Goal: Information Seeking & Learning: Find specific fact

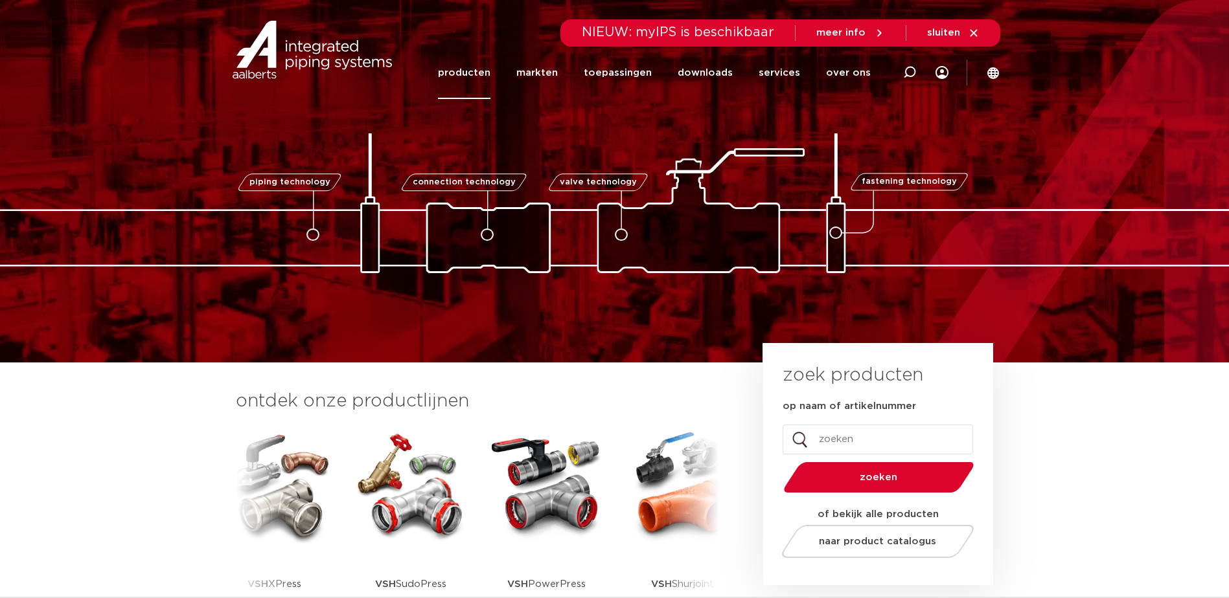
click at [476, 74] on link "producten" at bounding box center [464, 73] width 52 height 52
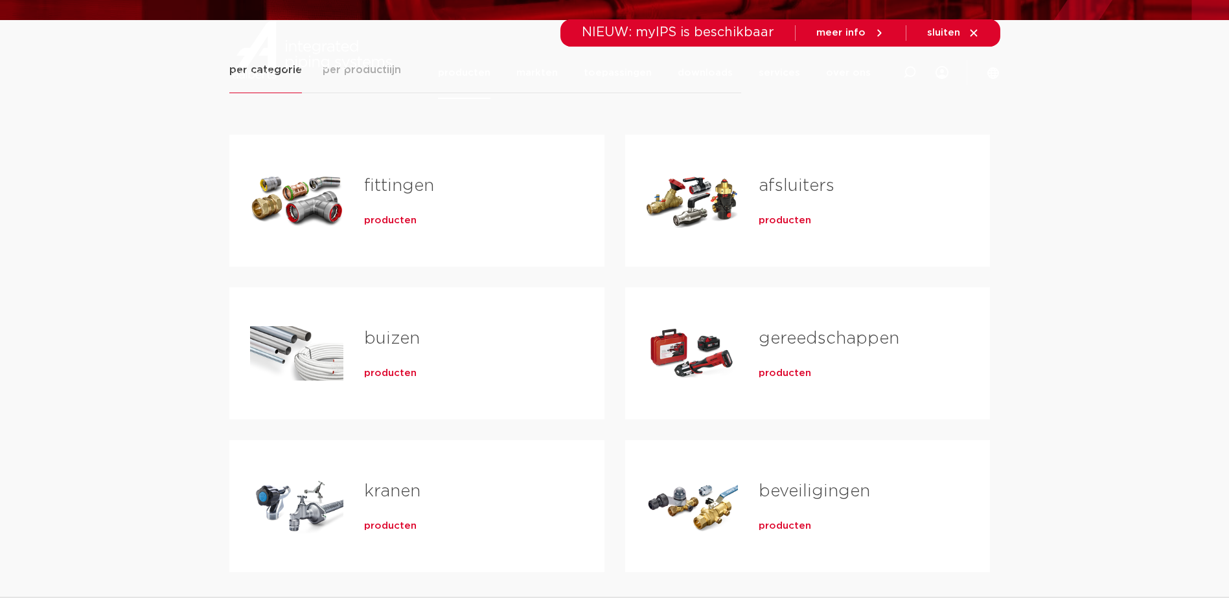
scroll to position [194, 0]
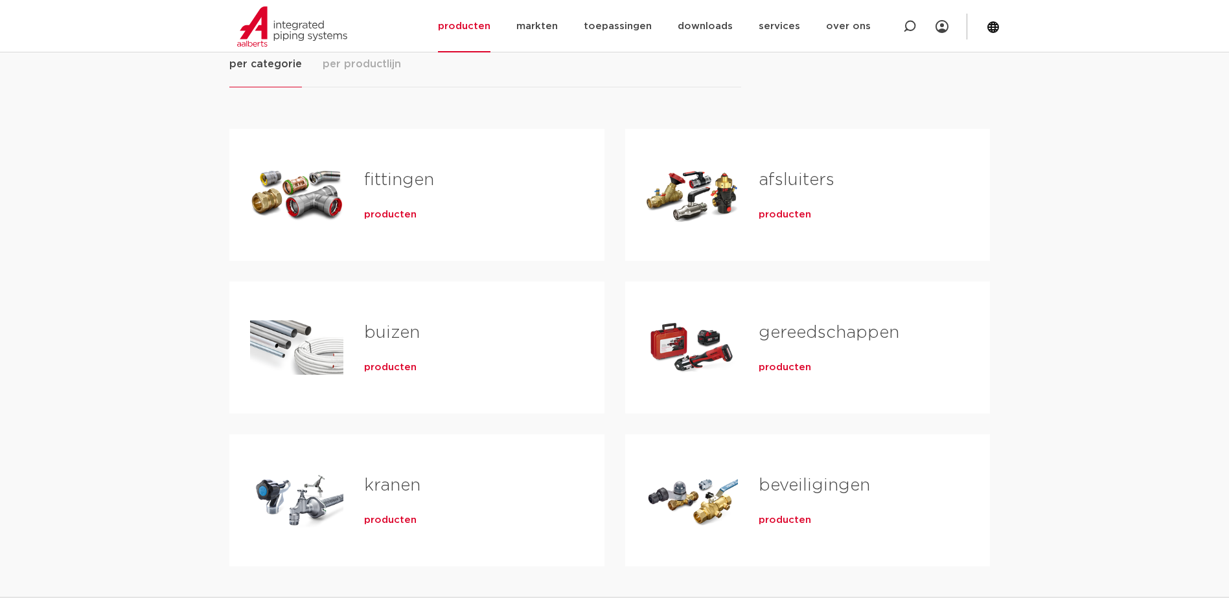
click at [779, 190] on h2 "afsluiters" at bounding box center [852, 183] width 189 height 30
click at [781, 211] on span "producten" at bounding box center [784, 215] width 52 height 13
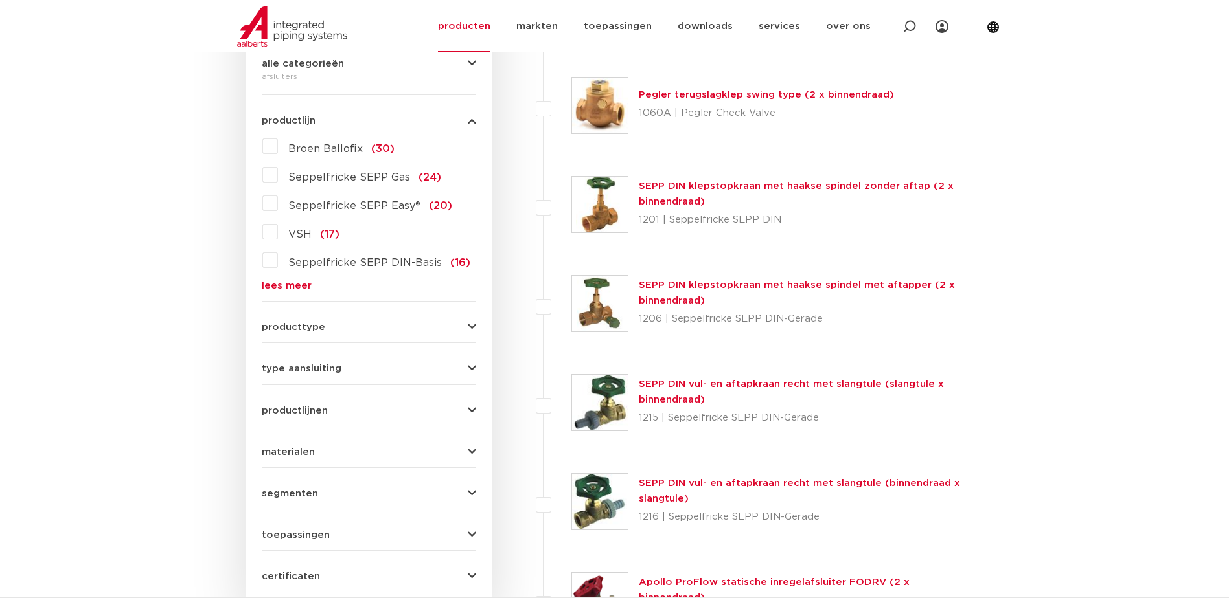
scroll to position [324, 0]
click at [293, 372] on span "type aansluiting" at bounding box center [302, 368] width 80 height 10
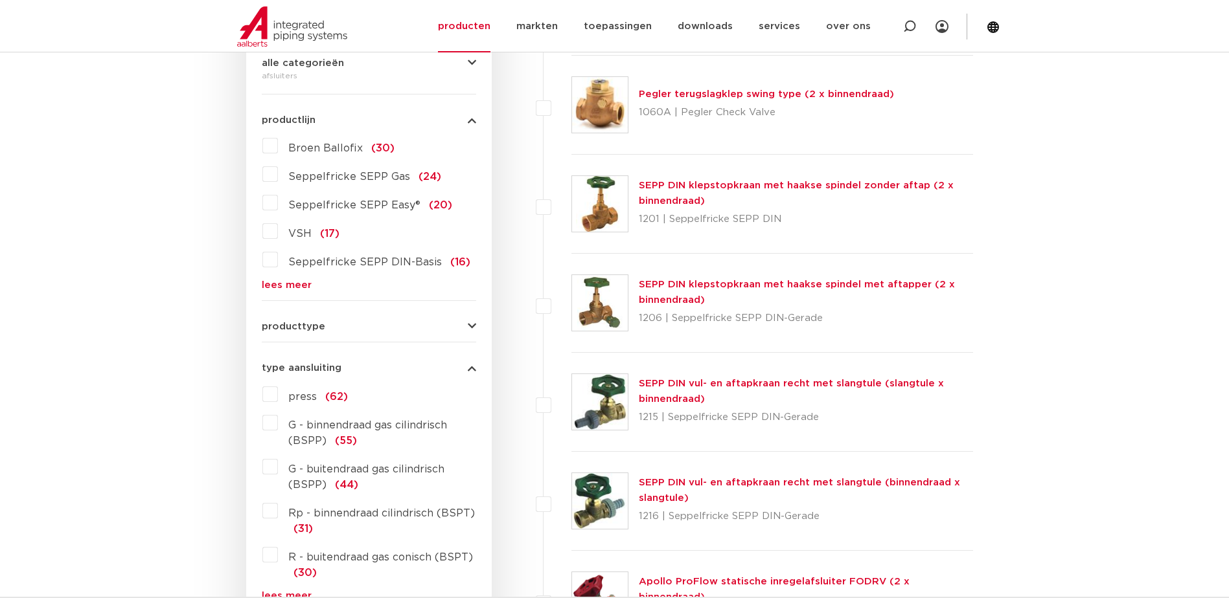
click at [293, 372] on span "type aansluiting" at bounding box center [302, 368] width 80 height 10
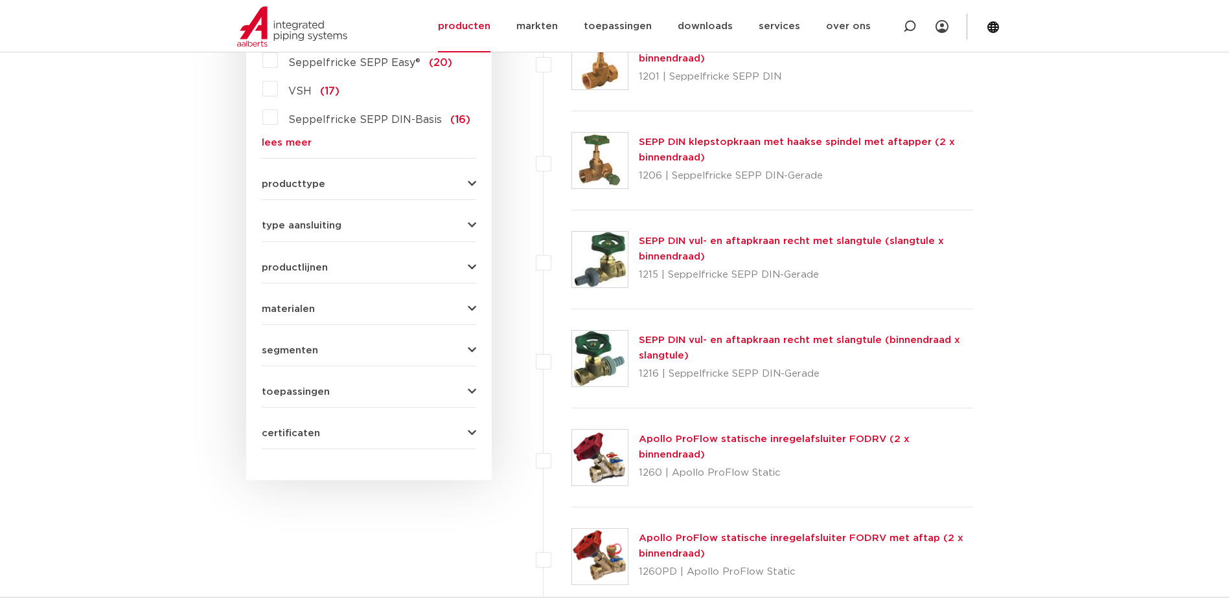
scroll to position [453, 0]
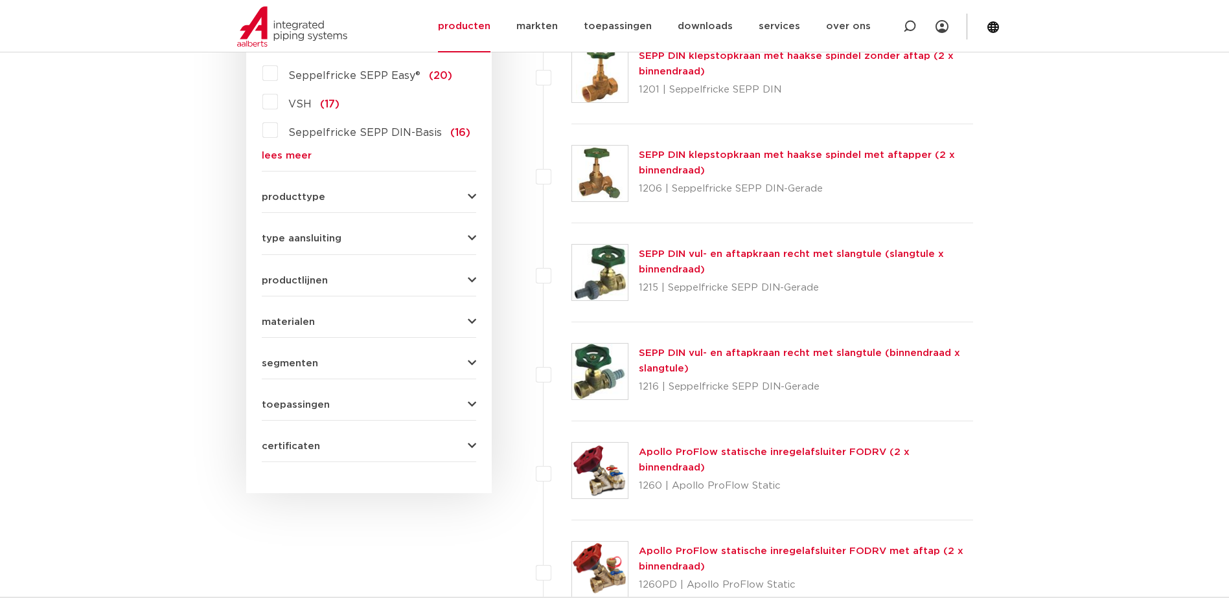
click at [301, 282] on span "productlijnen" at bounding box center [295, 281] width 66 height 10
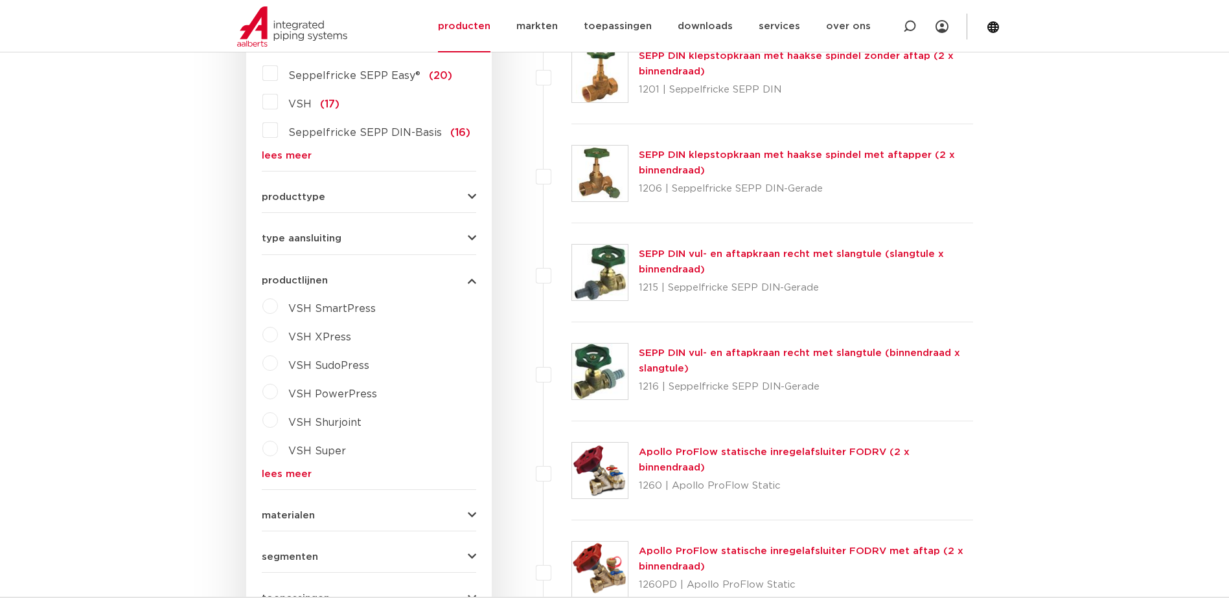
click at [278, 331] on label "VSH XPress" at bounding box center [314, 334] width 73 height 21
click at [317, 244] on span "type aansluiting" at bounding box center [302, 239] width 80 height 10
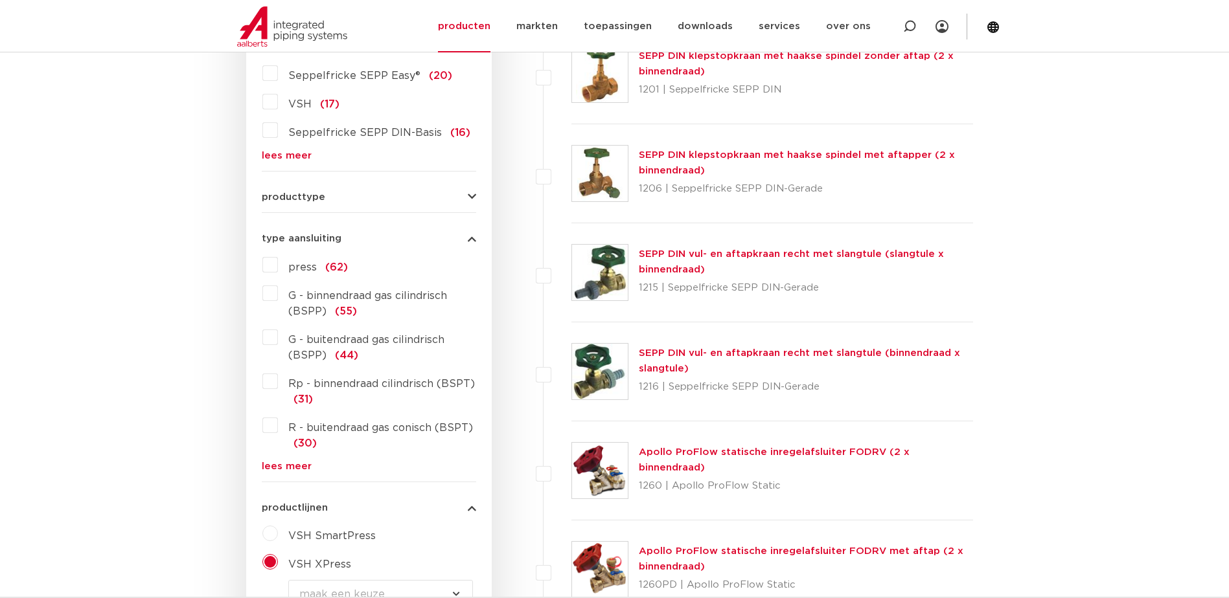
click at [317, 244] on span "type aansluiting" at bounding box center [302, 239] width 80 height 10
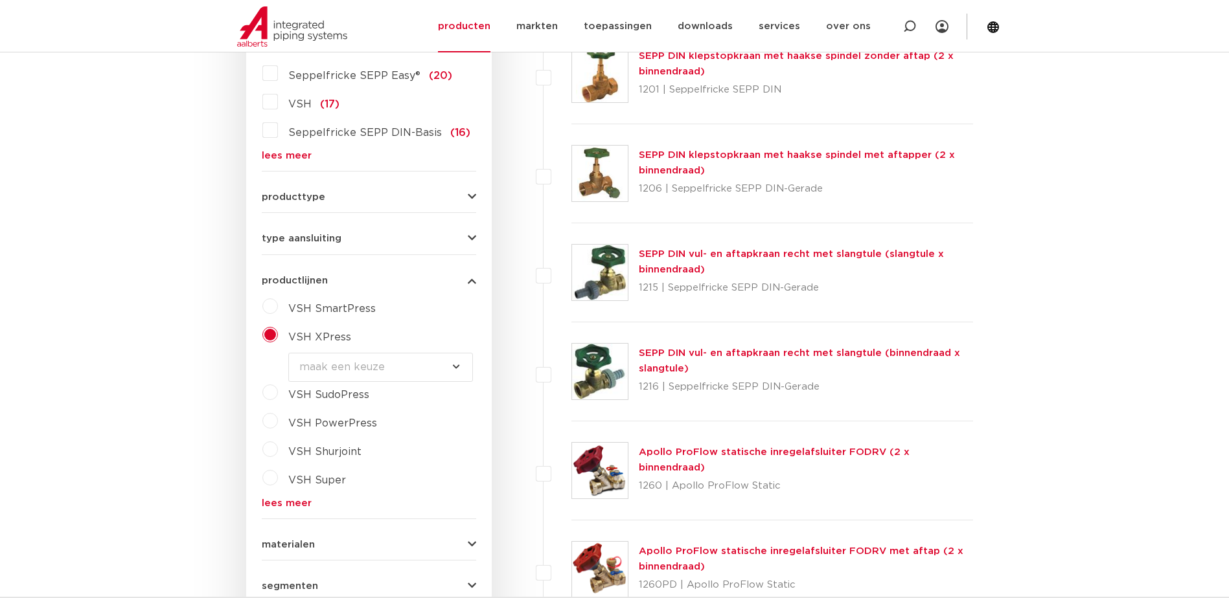
click at [310, 200] on span "producttype" at bounding box center [293, 197] width 63 height 10
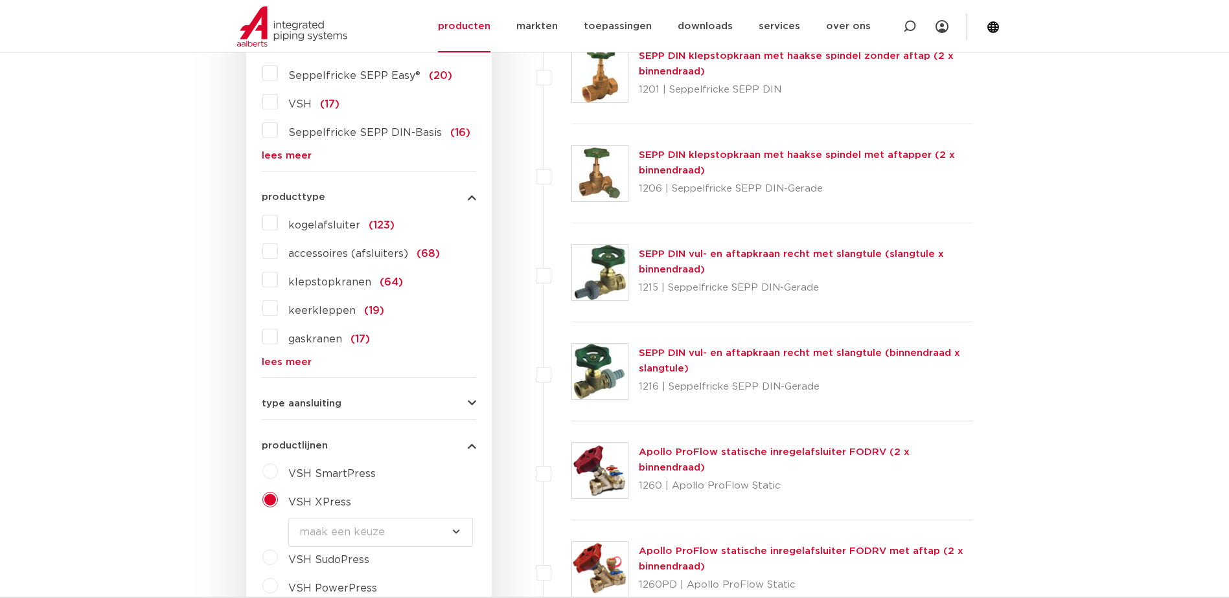
click at [278, 221] on label "kogelafsluiter (123)" at bounding box center [336, 222] width 117 height 21
click at [0, 0] on input "kogelafsluiter (123)" at bounding box center [0, 0] width 0 height 0
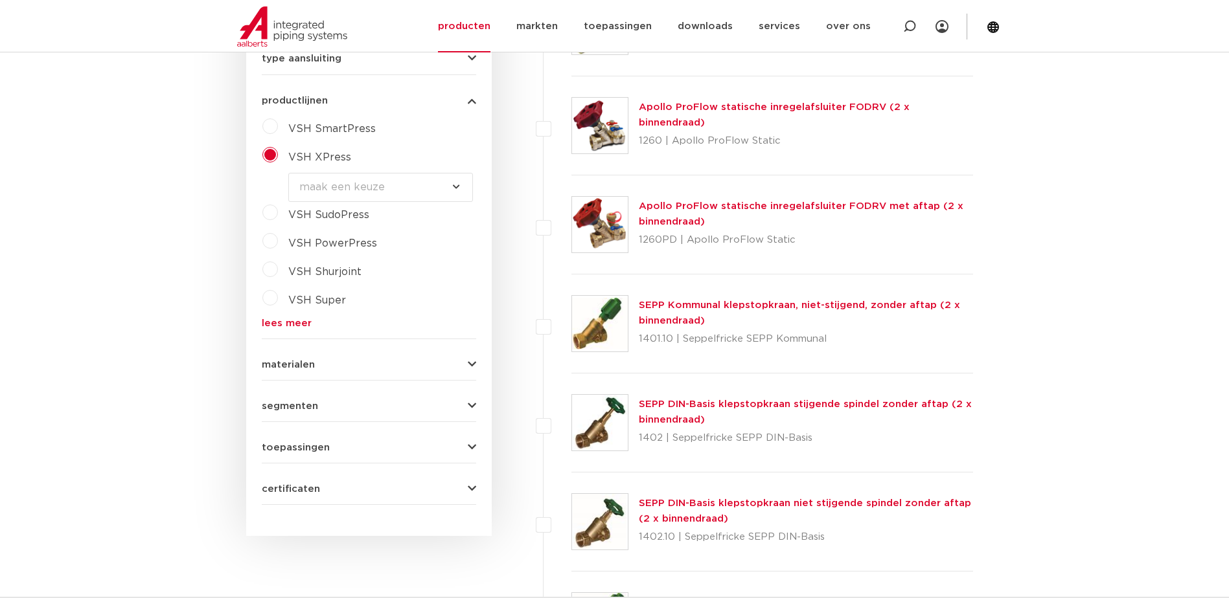
scroll to position [972, 0]
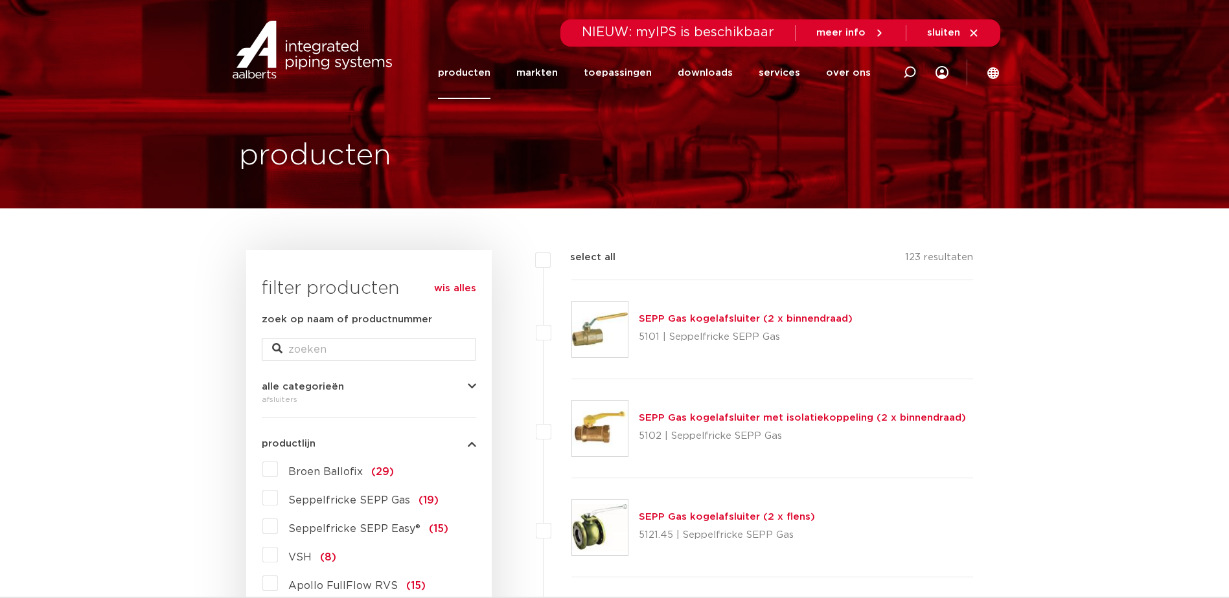
click at [466, 291] on link "wis alles" at bounding box center [455, 289] width 42 height 16
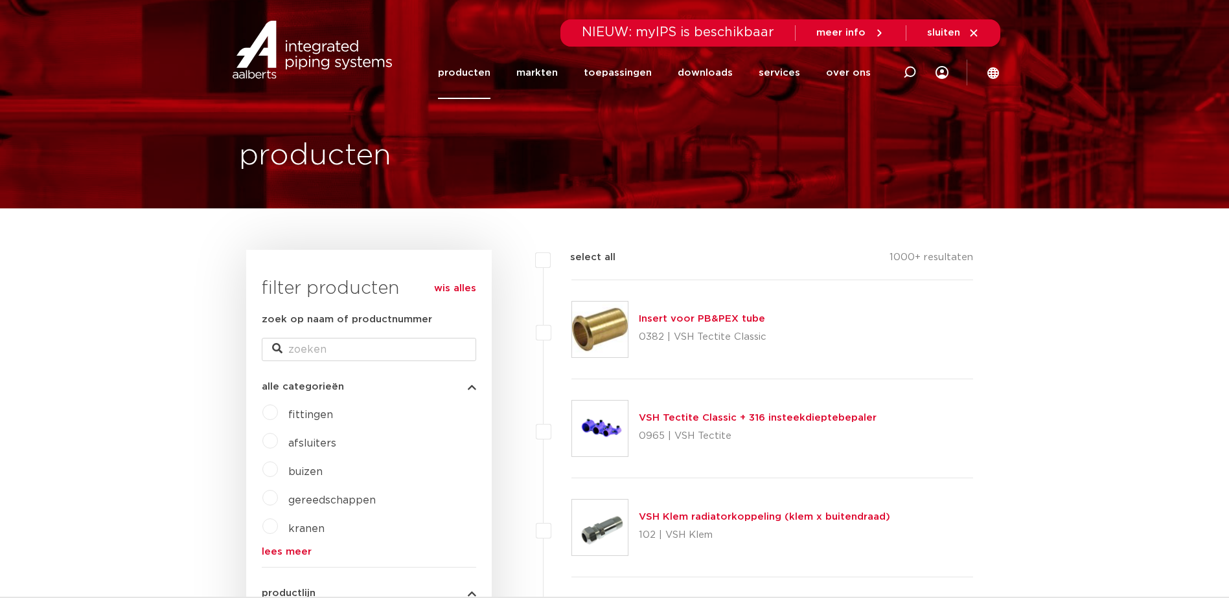
click at [278, 416] on label "fittingen" at bounding box center [305, 412] width 55 height 21
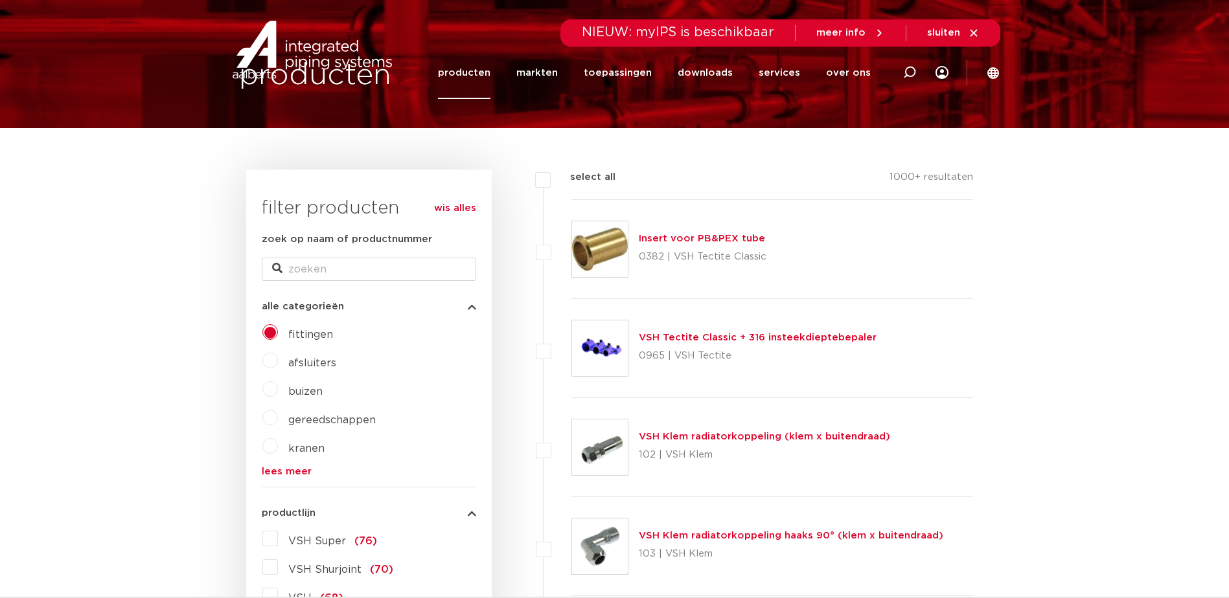
scroll to position [259, 0]
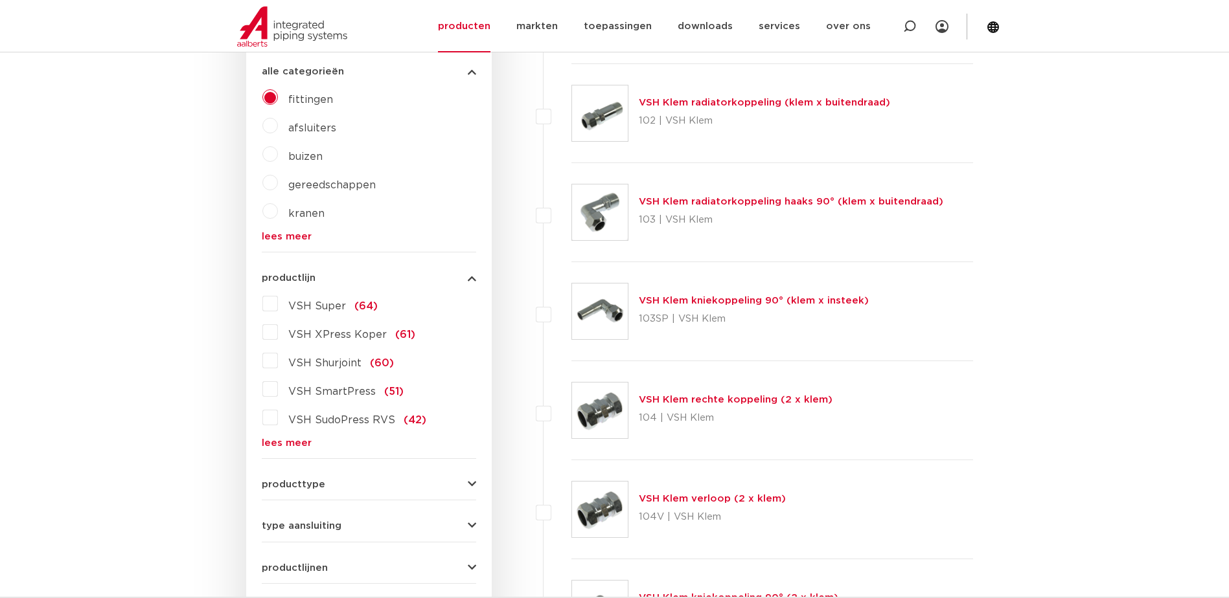
scroll to position [324, 0]
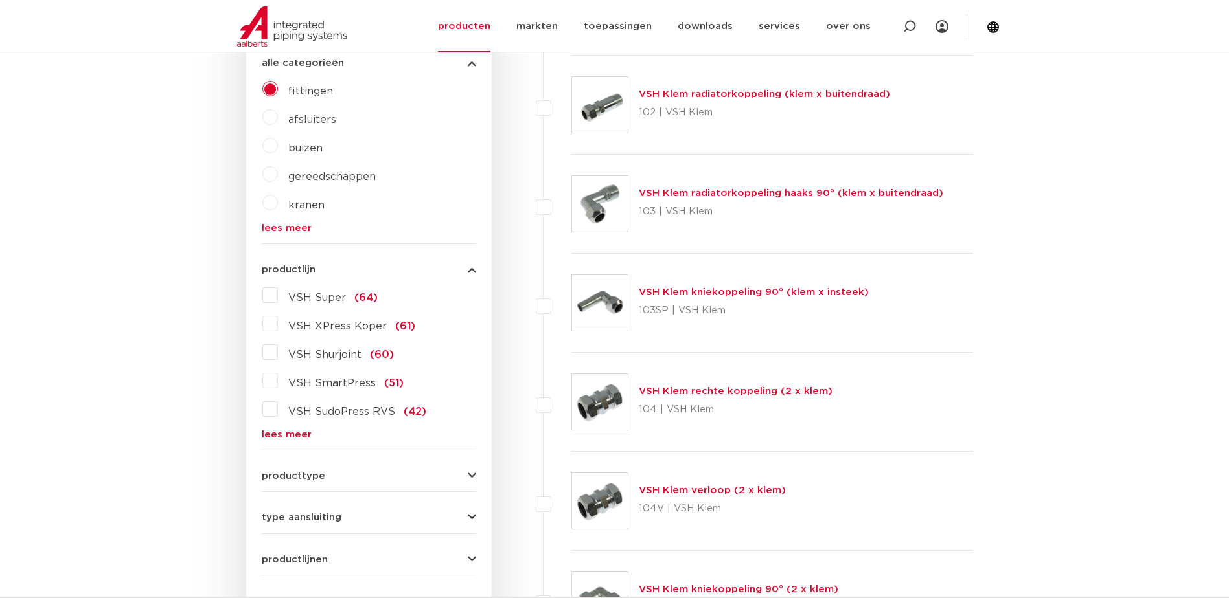
click at [278, 324] on label "VSH XPress Koper (61)" at bounding box center [346, 323] width 137 height 21
click at [0, 0] on input "VSH XPress Koper (61)" at bounding box center [0, 0] width 0 height 0
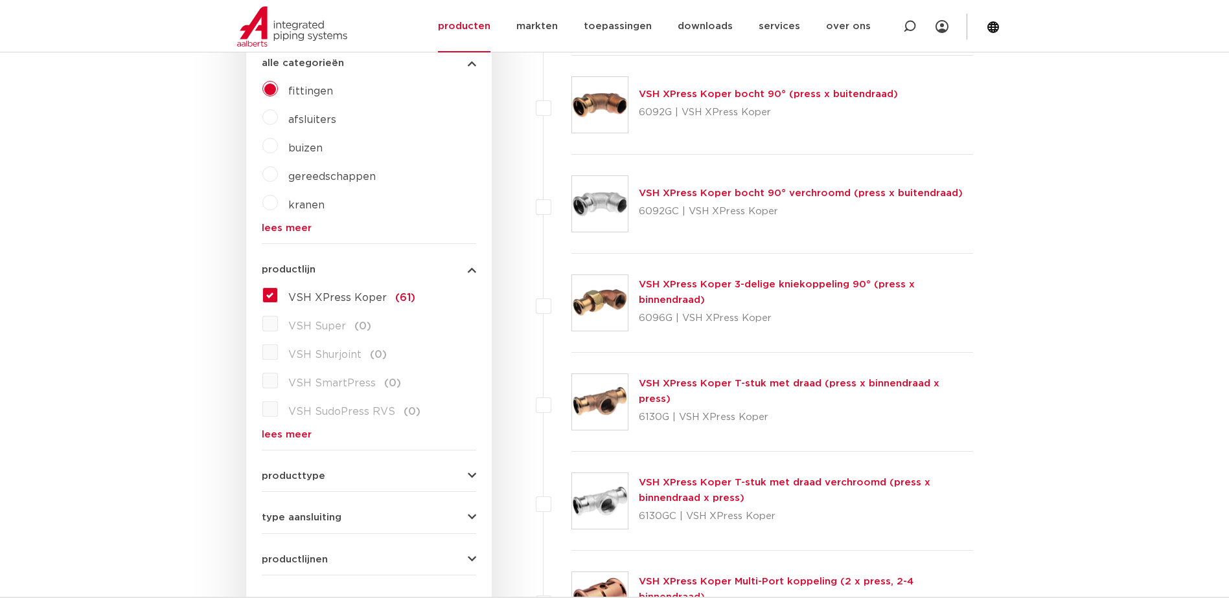
click at [343, 523] on form "zoek op naam of productnummer alle categorieën [GEOGRAPHIC_DATA] [GEOGRAPHIC_DA…" at bounding box center [369, 364] width 214 height 753
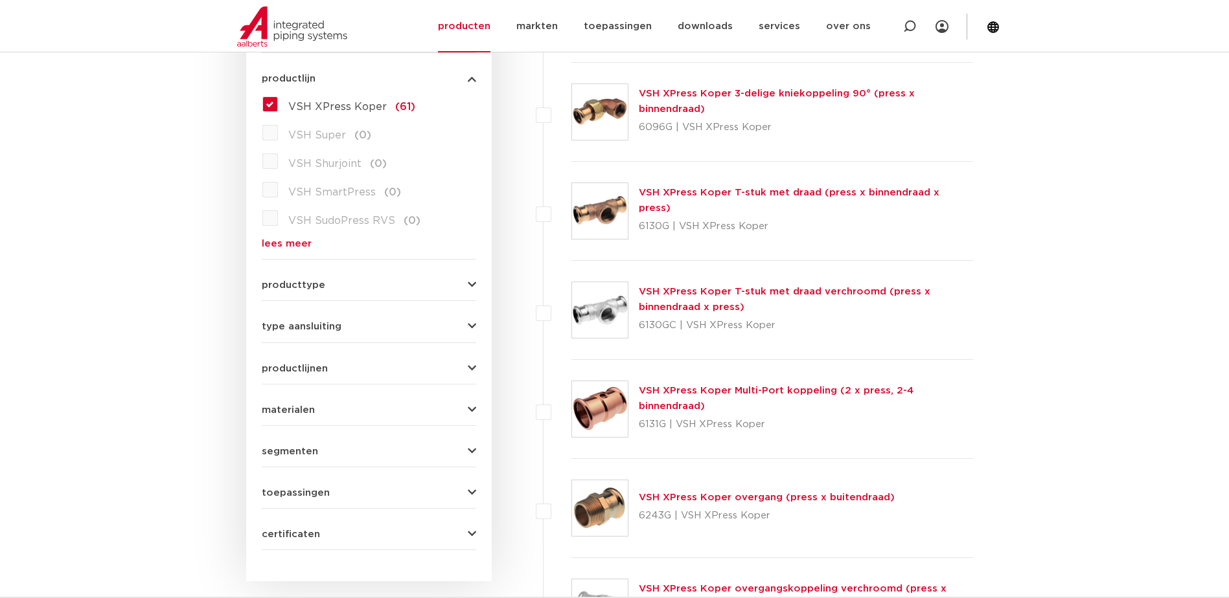
scroll to position [518, 0]
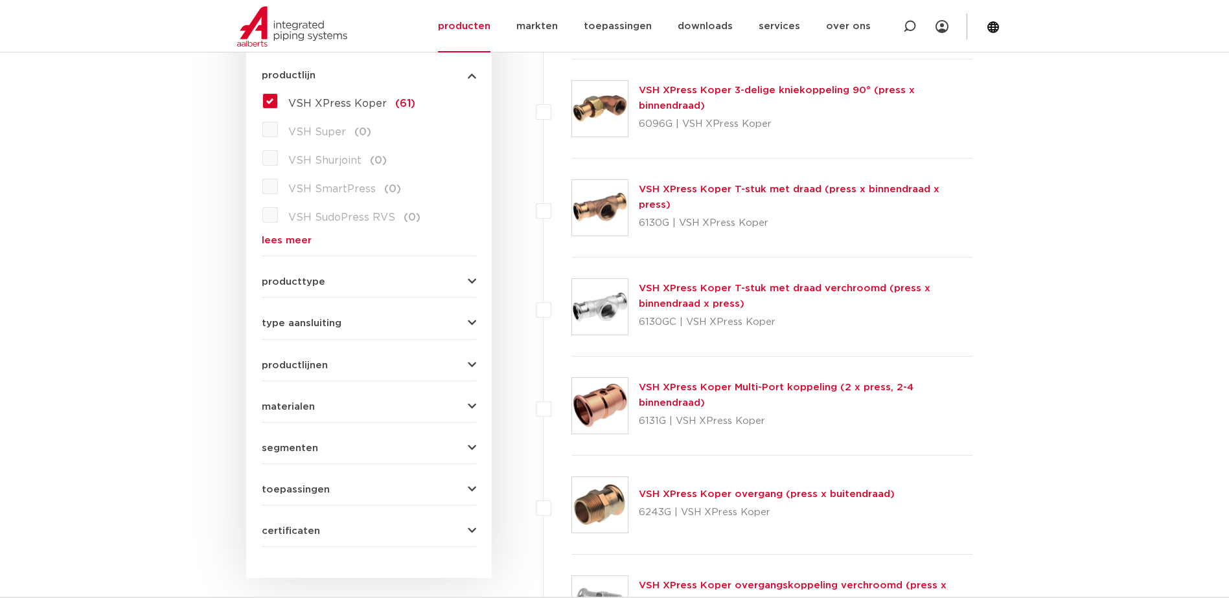
click at [312, 324] on span "type aansluiting" at bounding box center [302, 324] width 80 height 10
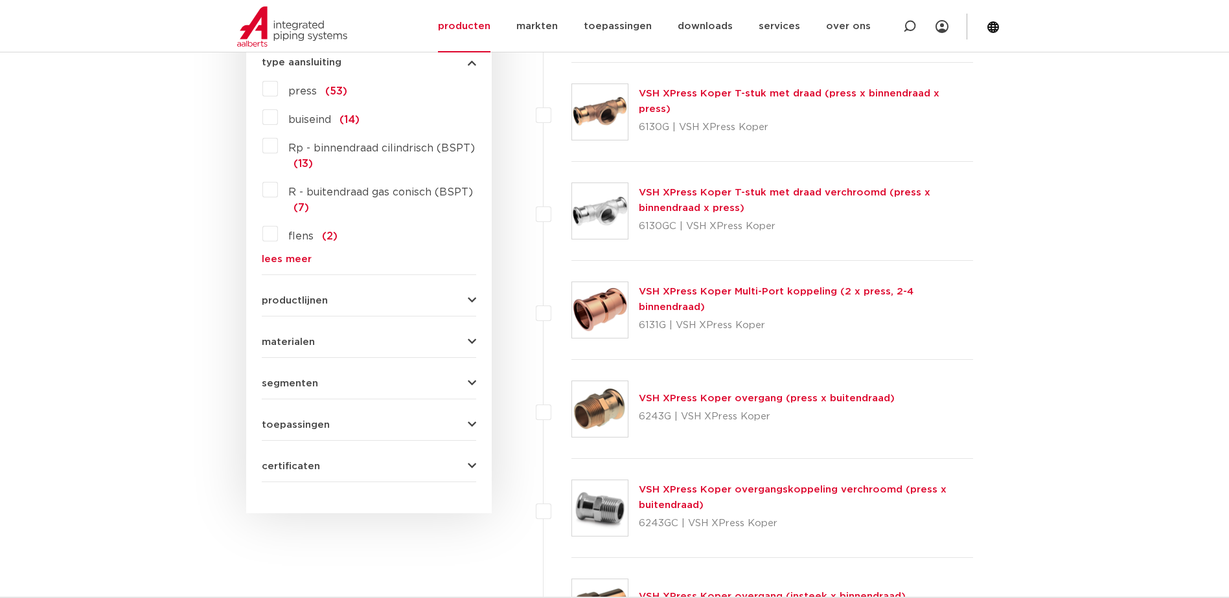
scroll to position [637, 0]
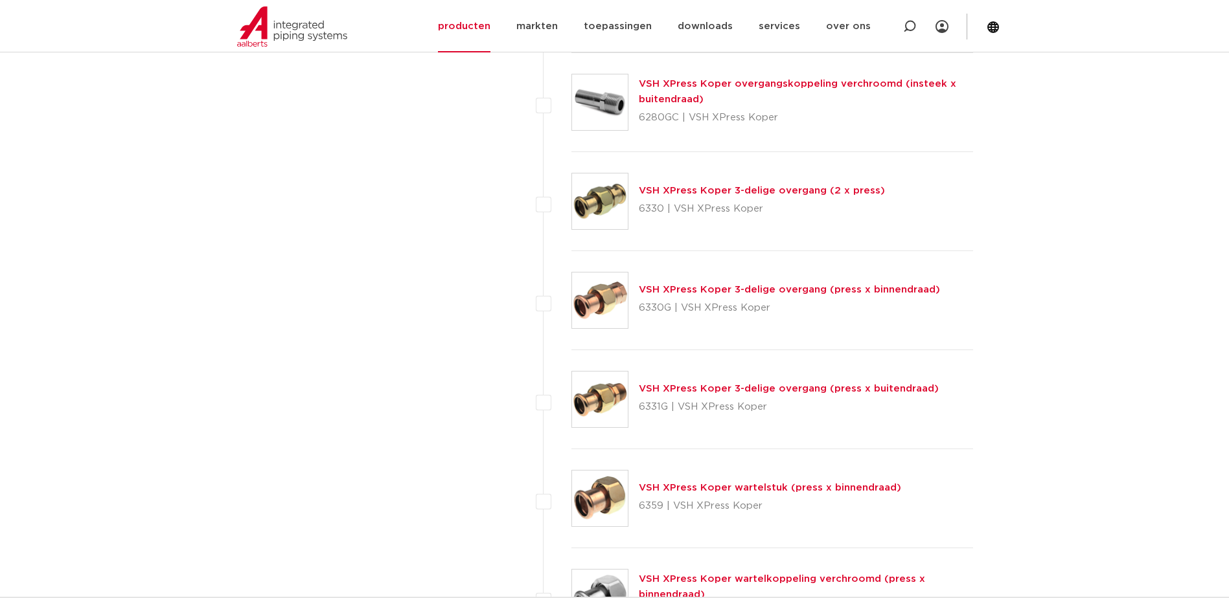
scroll to position [1544, 0]
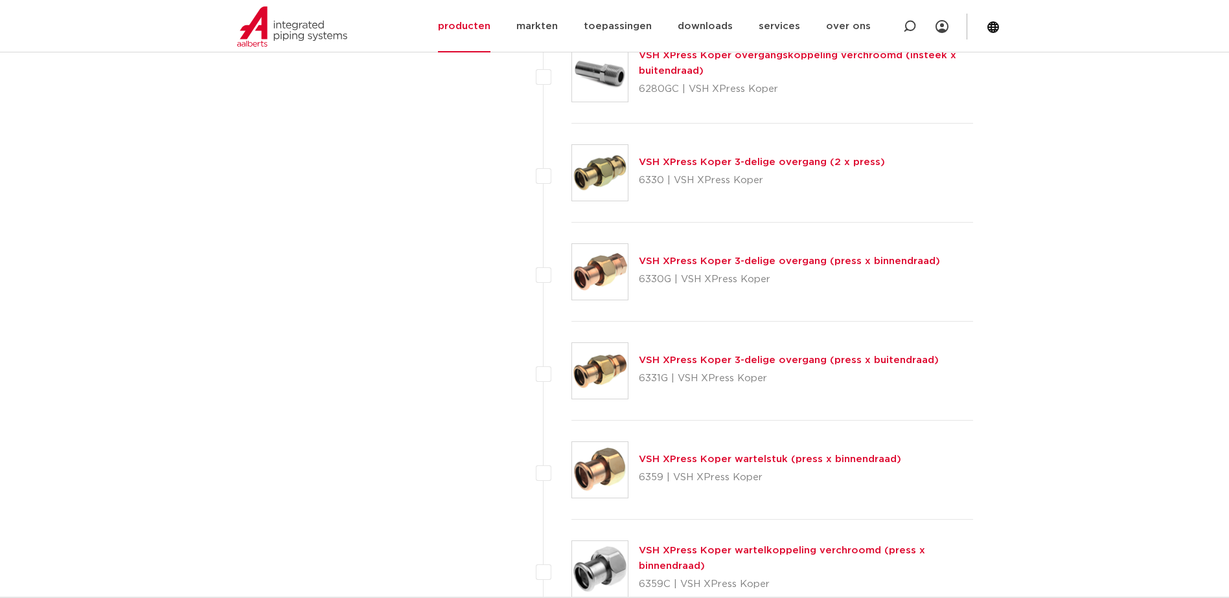
click at [766, 364] on link "VSH XPress Koper 3-delige overgang (press x buitendraad)" at bounding box center [789, 361] width 300 height 10
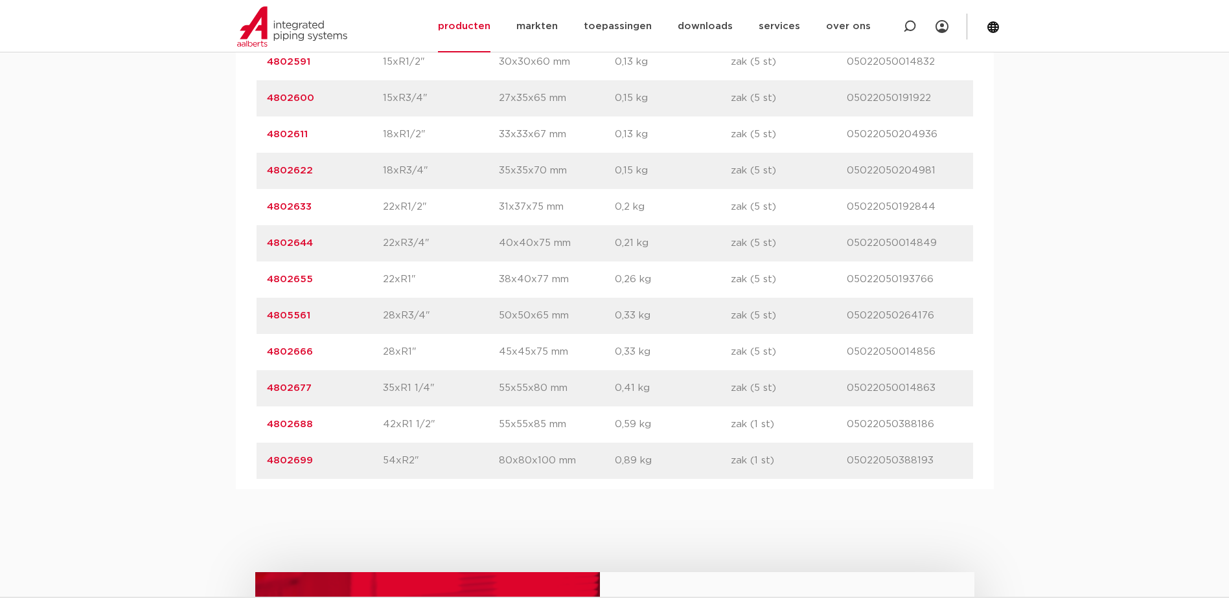
scroll to position [1036, 0]
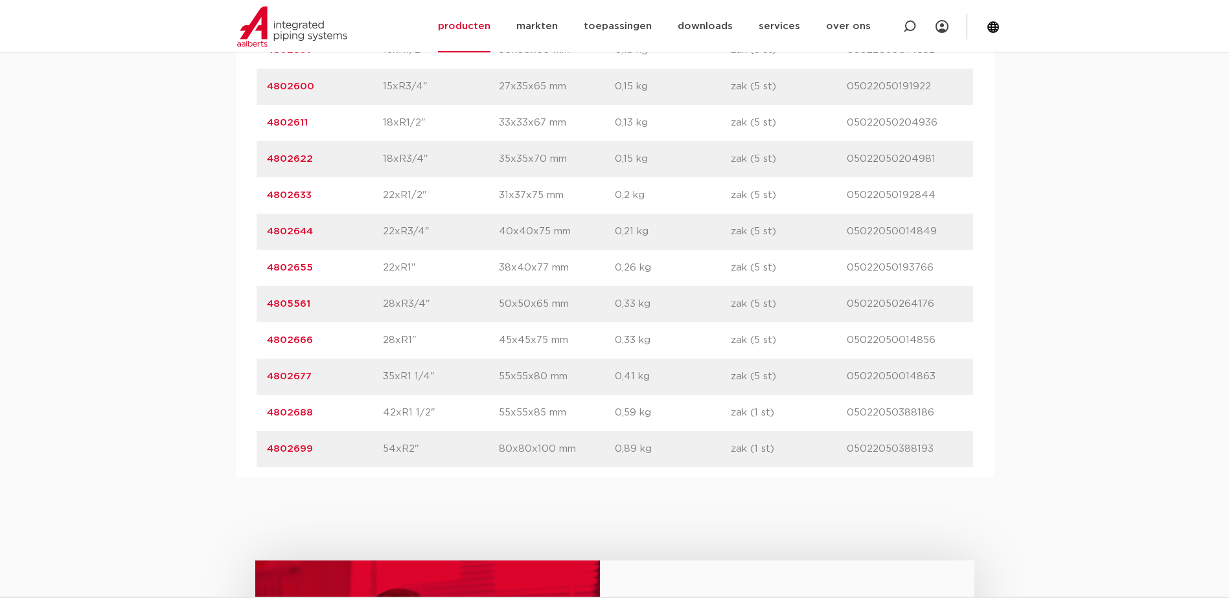
drag, startPoint x: 585, startPoint y: 453, endPoint x: 494, endPoint y: 454, distance: 90.7
click at [494, 454] on div "artikelnummer 4802699 afmeting 54xR2" afmetingen 80x80x100 mm gewicht 0,89 kg v…" at bounding box center [614, 449] width 716 height 36
click at [907, 449] on p "05022050388193" at bounding box center [905, 450] width 116 height 16
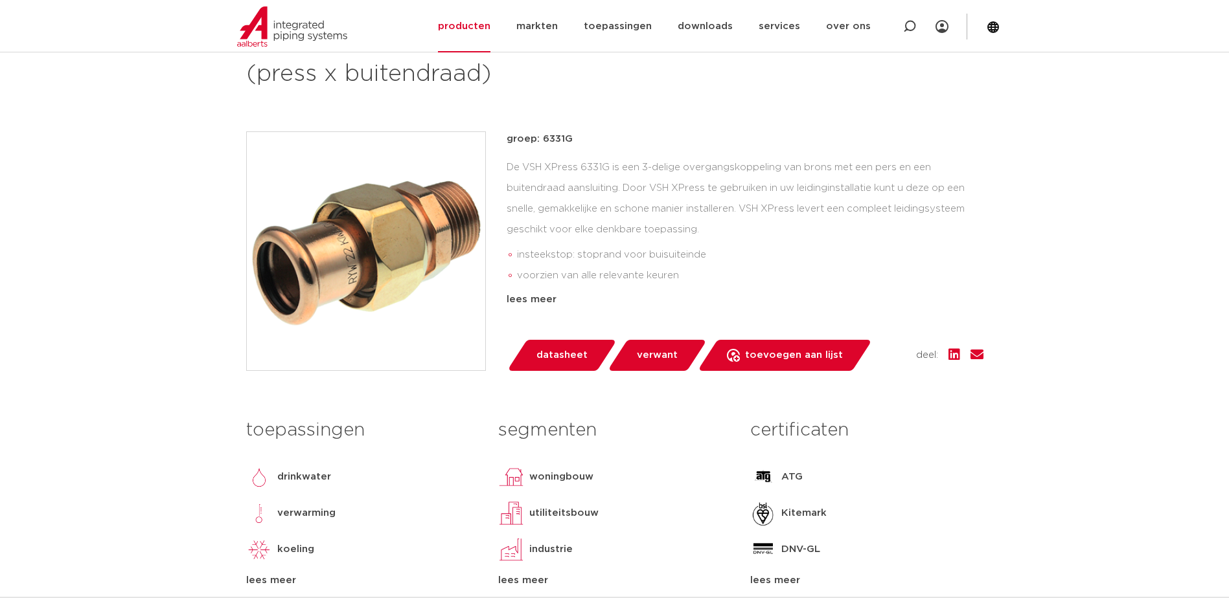
scroll to position [207, 0]
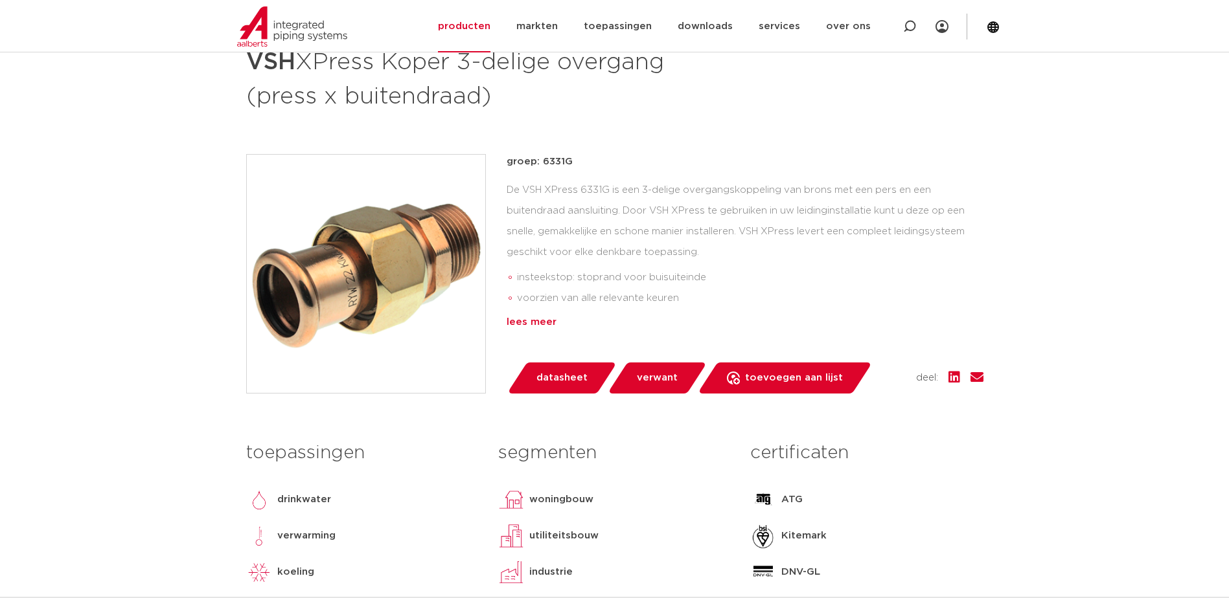
click at [523, 321] on div "lees meer" at bounding box center [744, 323] width 477 height 16
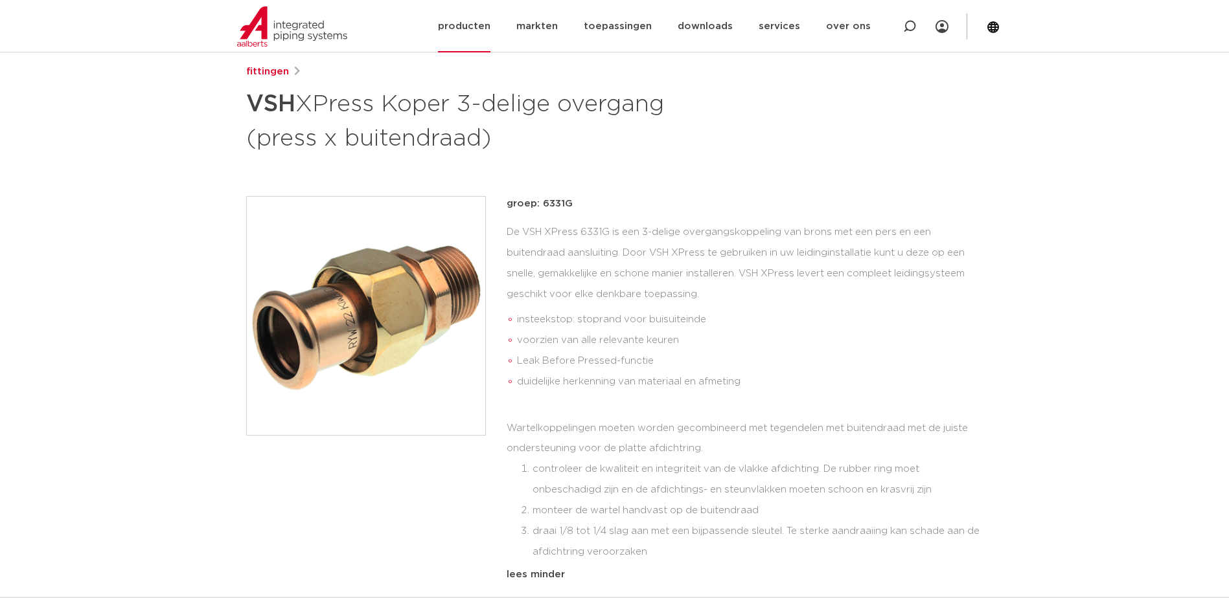
scroll to position [142, 0]
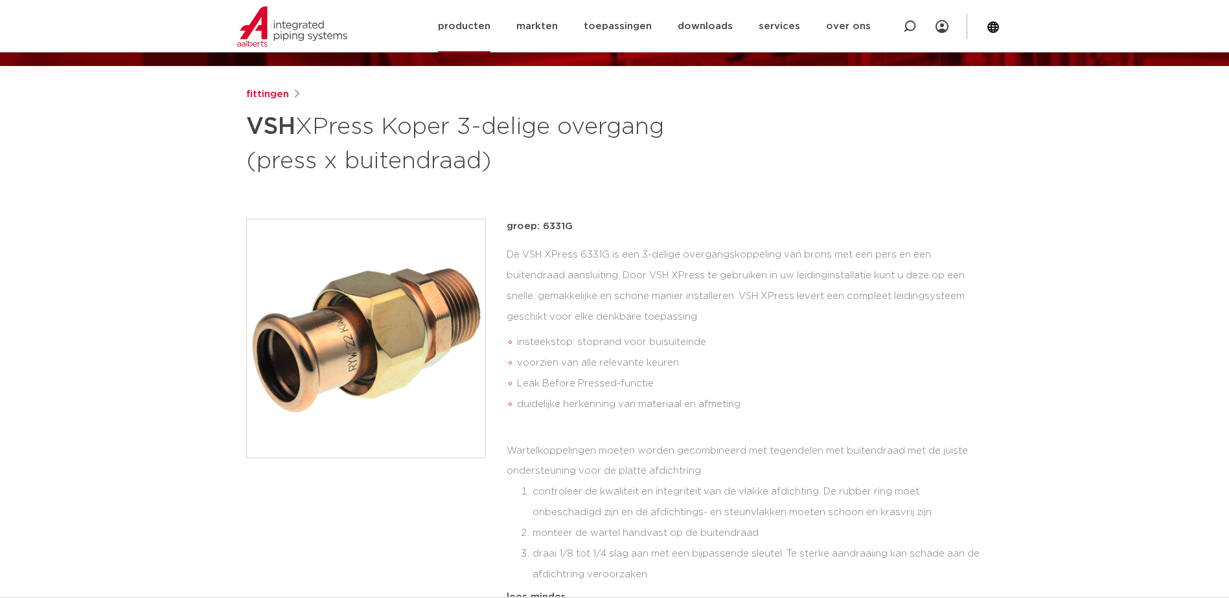
click at [468, 25] on link "producten" at bounding box center [464, 26] width 52 height 52
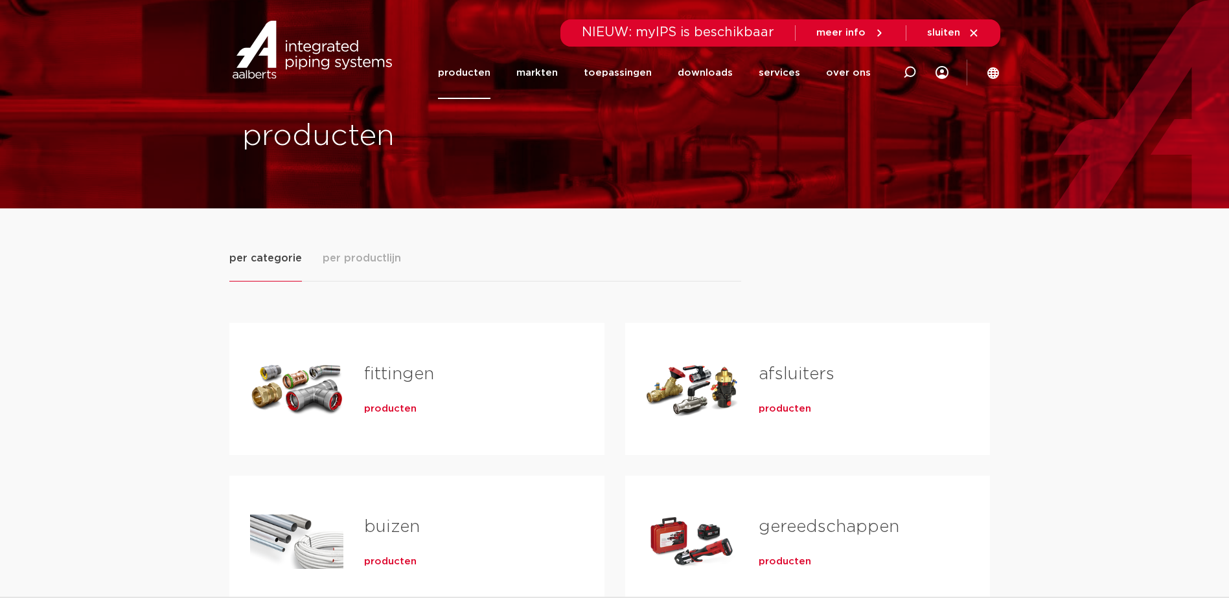
scroll to position [65, 0]
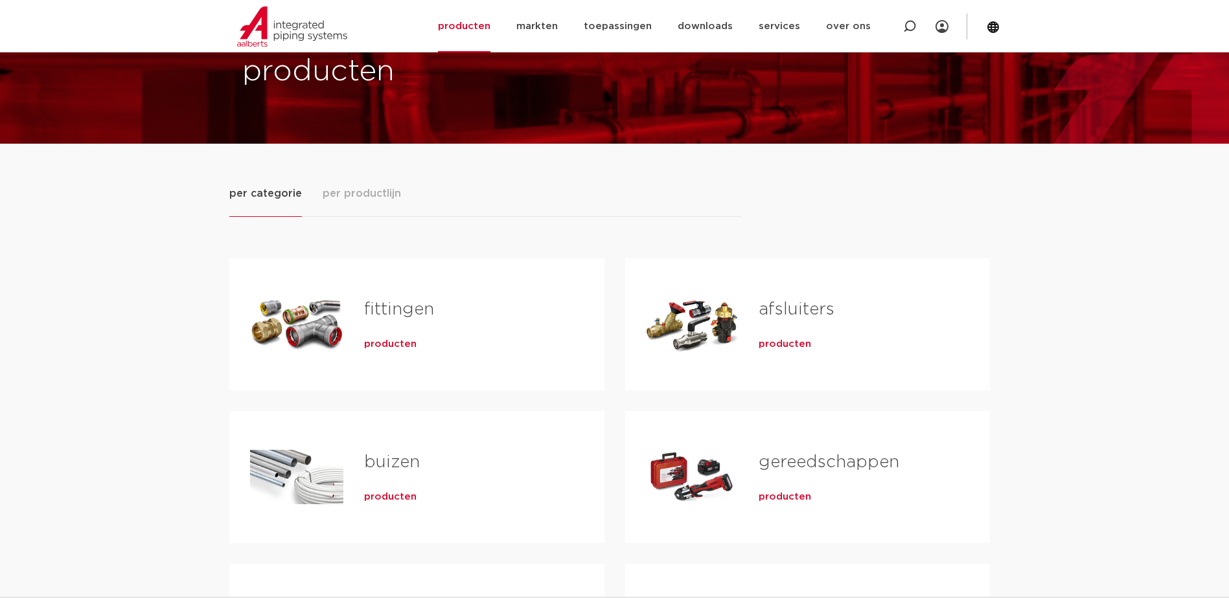
click at [788, 340] on span "producten" at bounding box center [784, 344] width 52 height 13
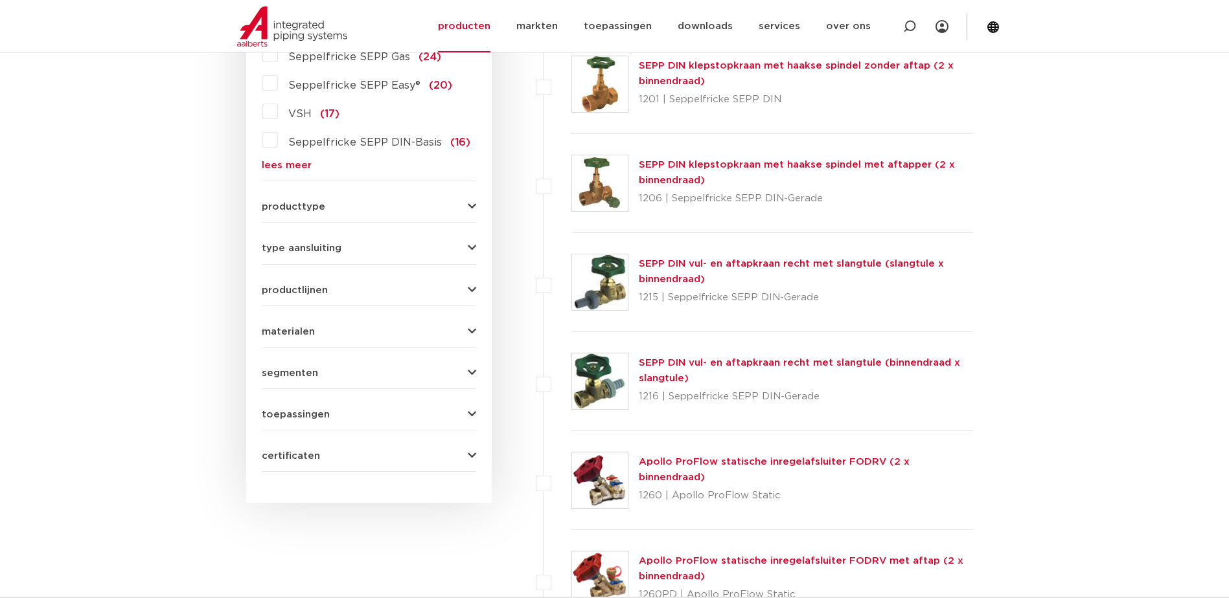
scroll to position [443, 0]
click at [369, 205] on button "producttype" at bounding box center [369, 208] width 214 height 10
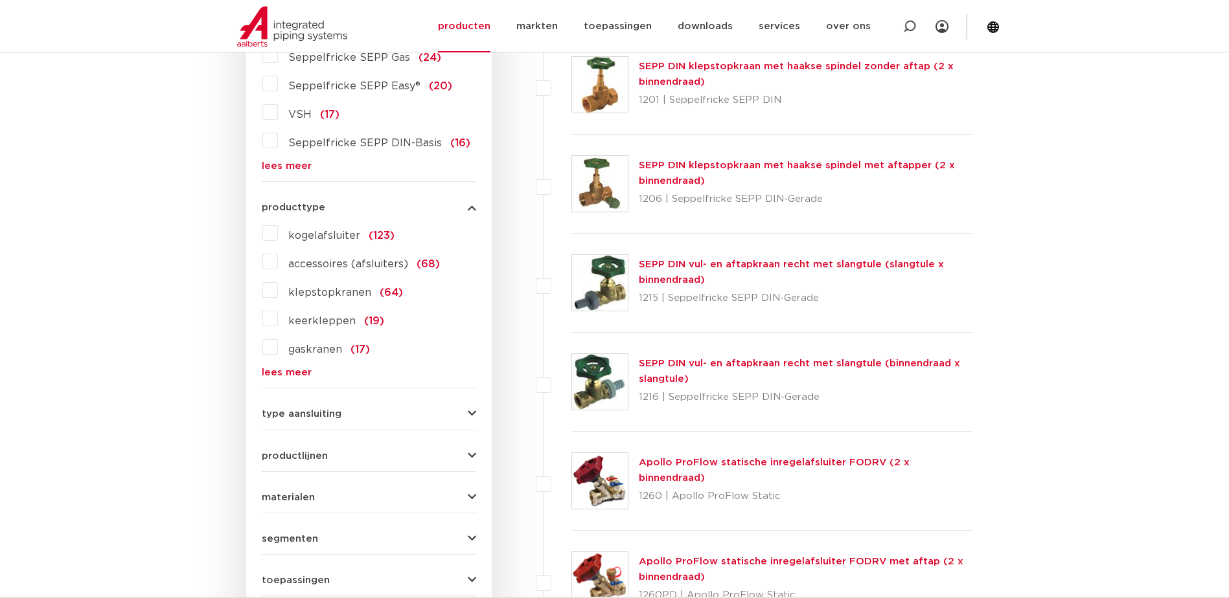
click at [369, 205] on button "producttype" at bounding box center [369, 208] width 214 height 10
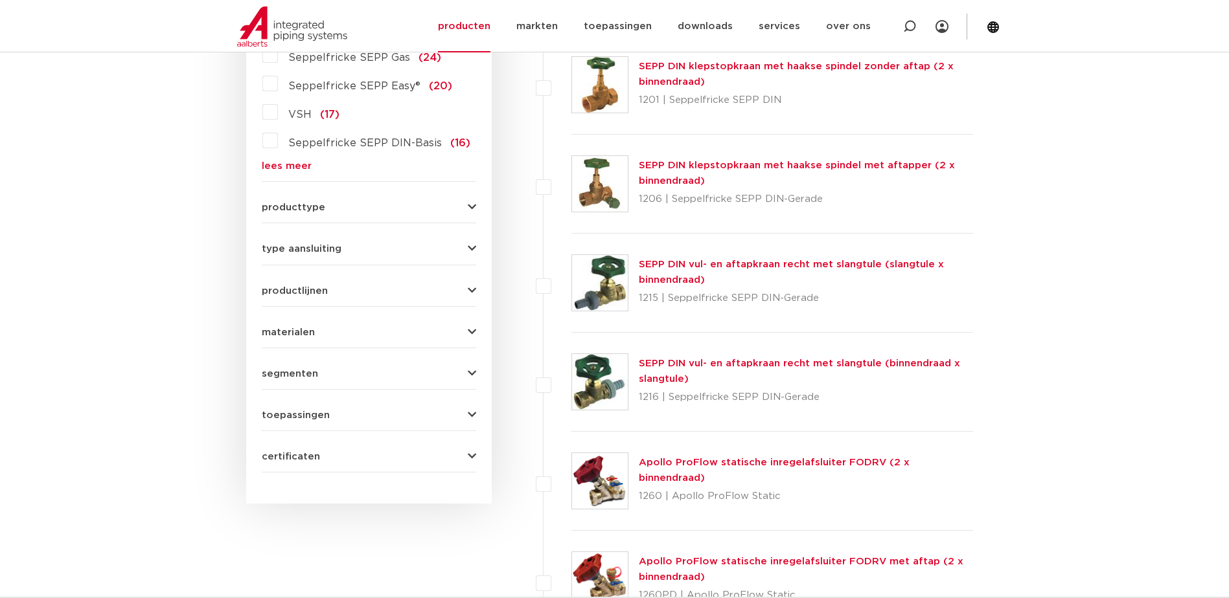
click at [363, 249] on button "type aansluiting" at bounding box center [369, 249] width 214 height 10
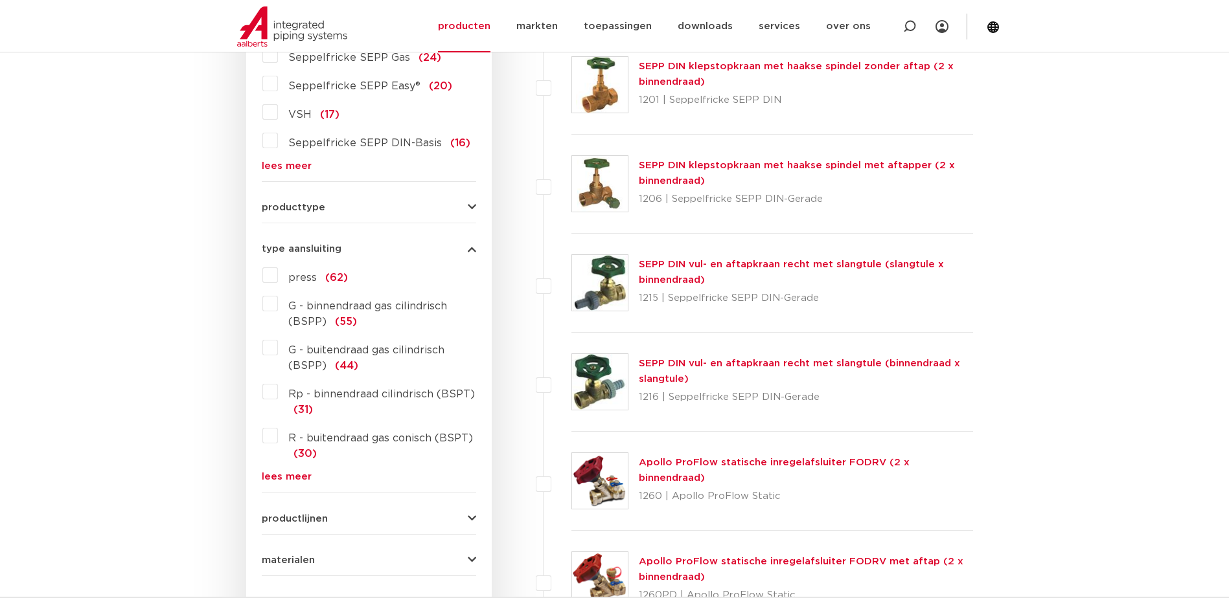
click at [363, 249] on button "type aansluiting" at bounding box center [369, 249] width 214 height 10
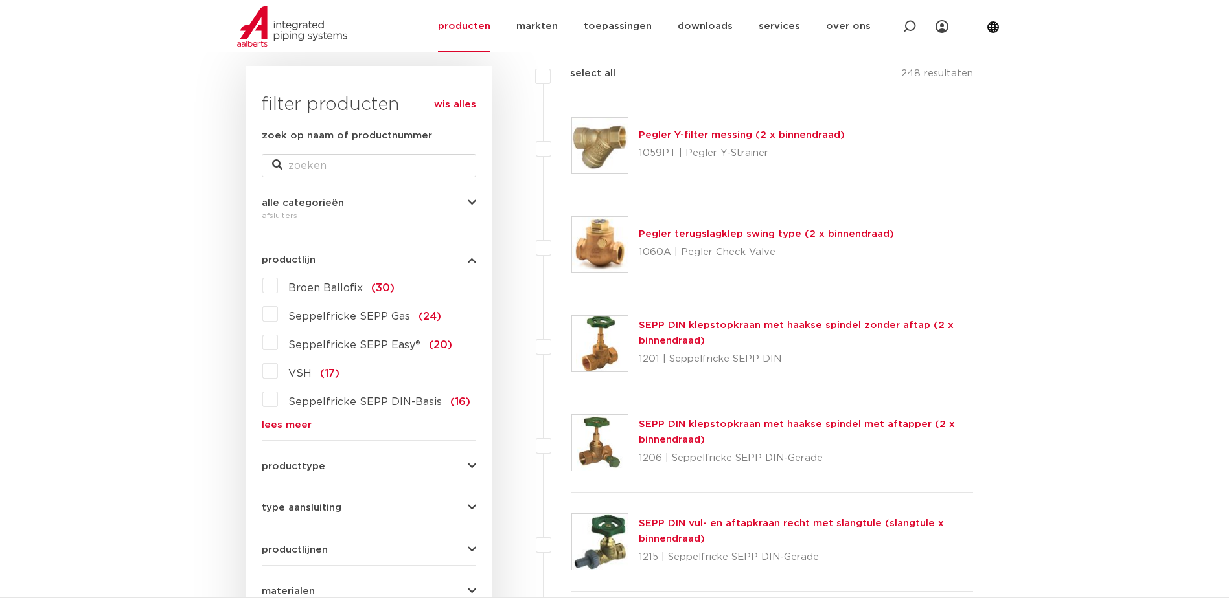
scroll to position [0, 0]
